Goal: Task Accomplishment & Management: Use online tool/utility

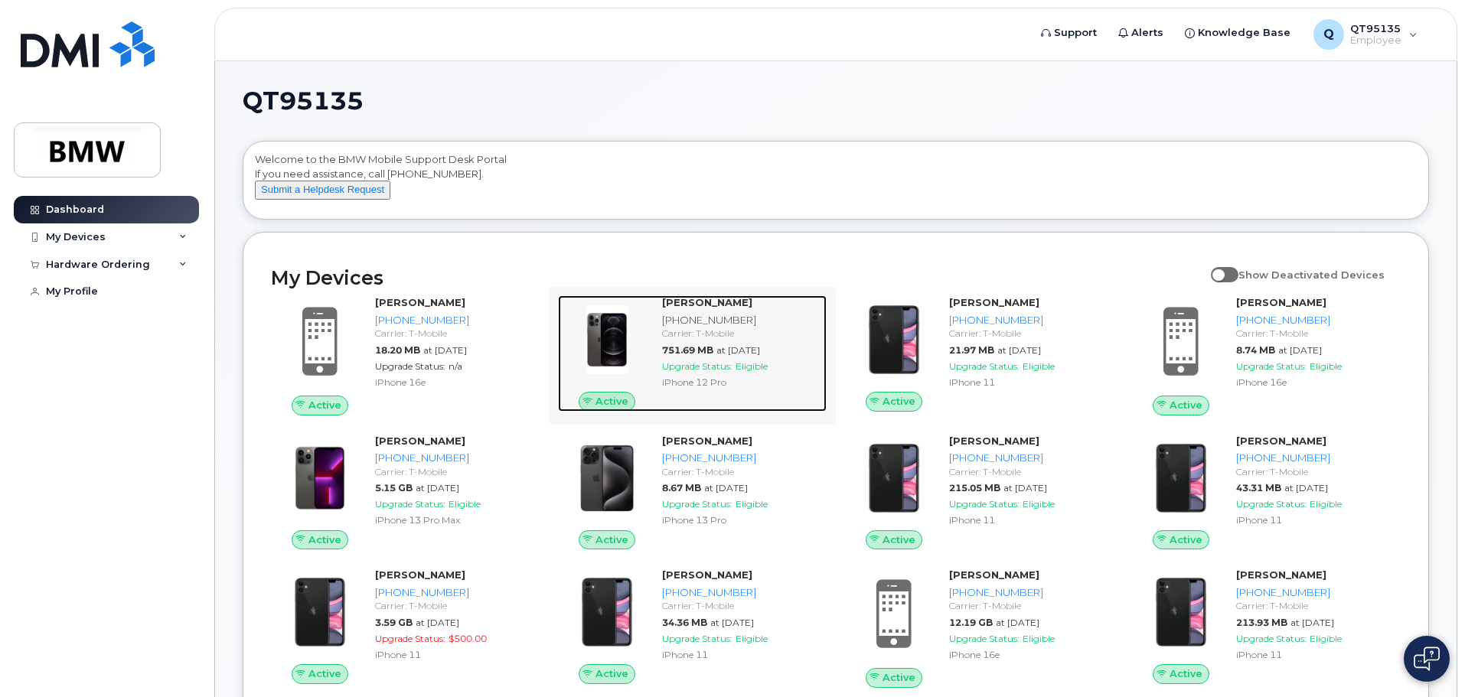
drag, startPoint x: 710, startPoint y: 353, endPoint x: 707, endPoint y: 364, distance: 11.7
click at [710, 340] on div "Carrier: T-Mobile" at bounding box center [741, 333] width 158 height 13
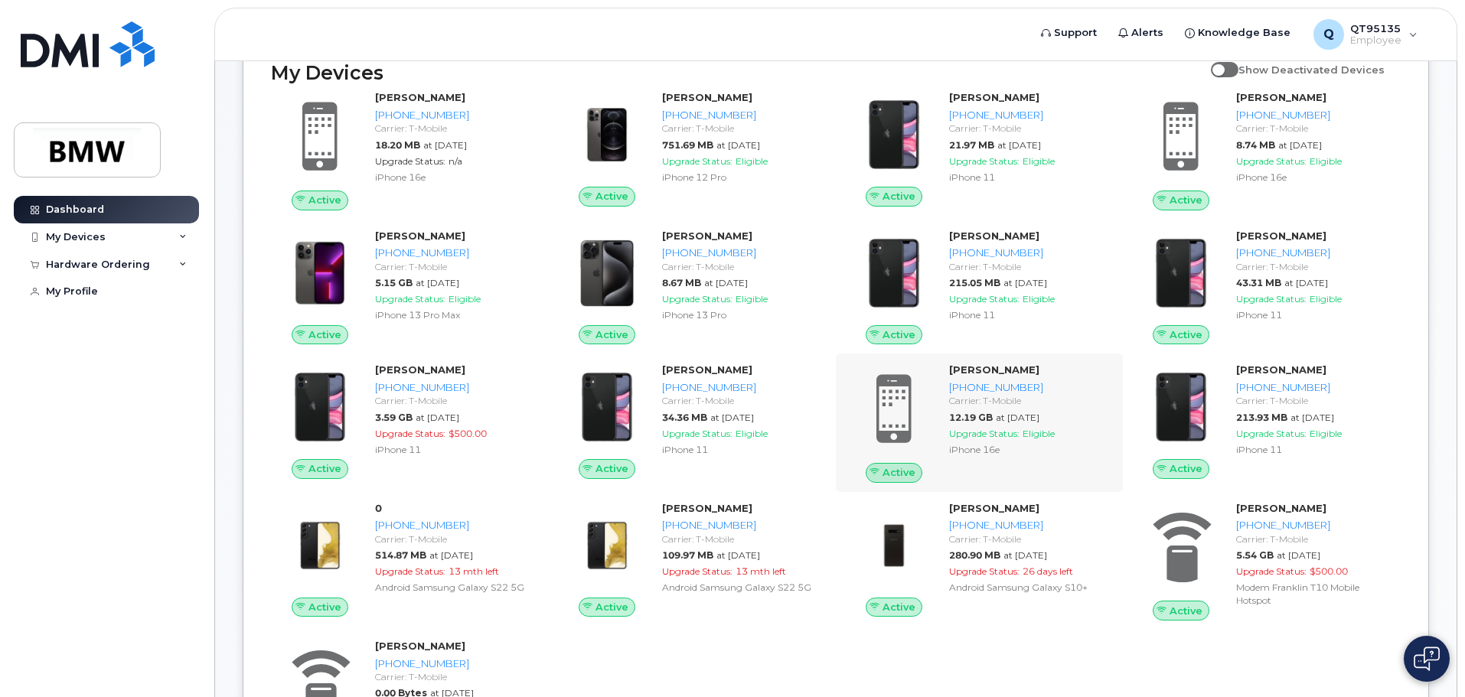
scroll to position [230, 0]
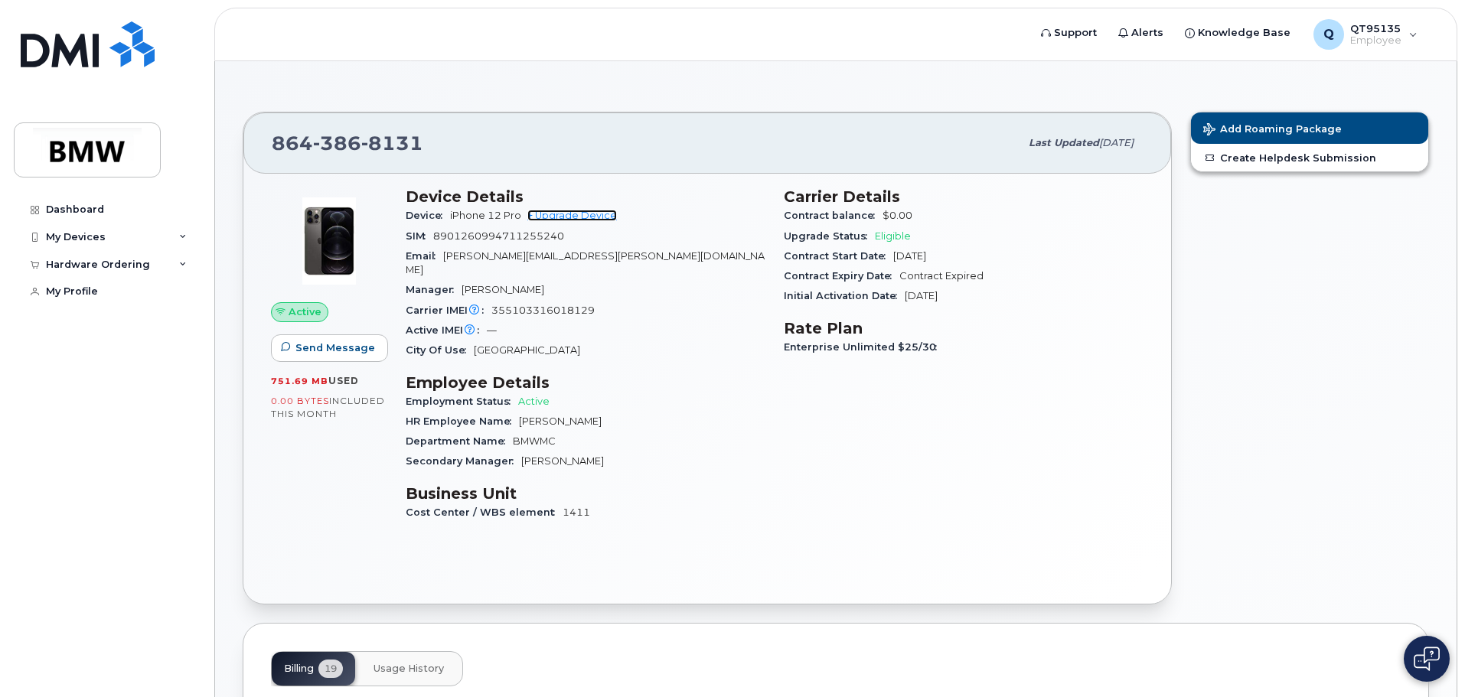
click at [569, 212] on link "+ Upgrade Device" at bounding box center [572, 215] width 90 height 11
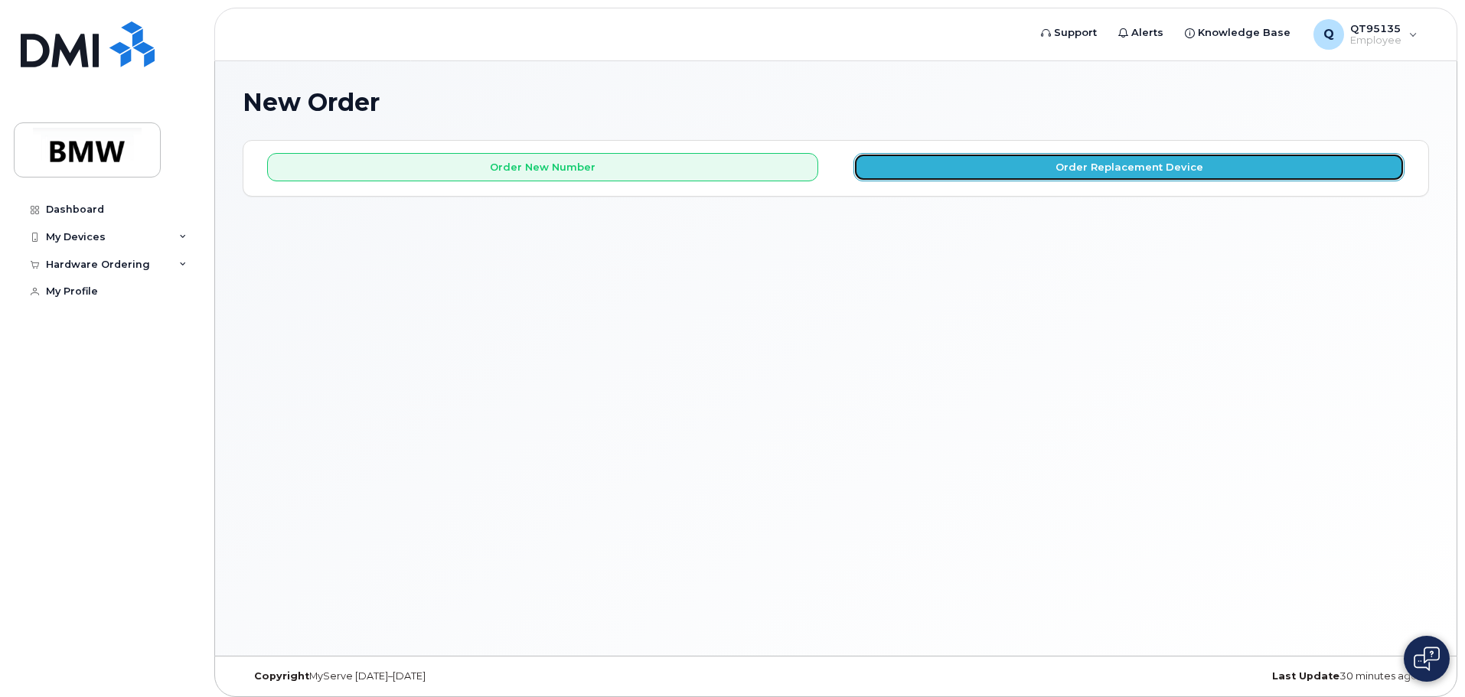
click at [999, 162] on button "Order Replacement Device" at bounding box center [1129, 167] width 551 height 28
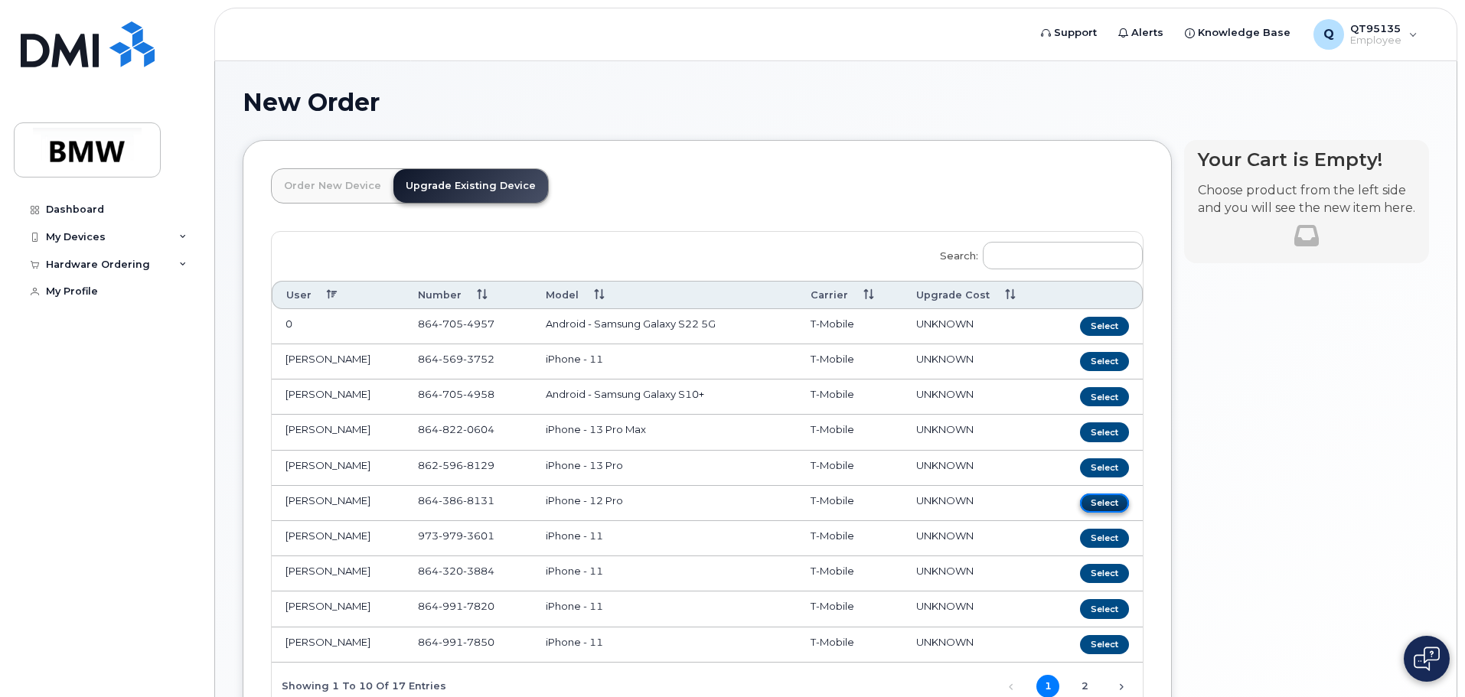
click at [1106, 504] on button "Select" at bounding box center [1104, 503] width 49 height 19
